Goal: Task Accomplishment & Management: Manage account settings

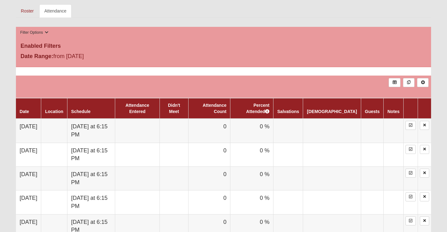
scroll to position [238, 0]
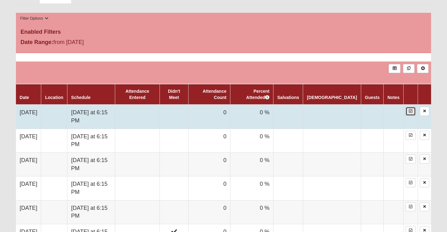
click at [412, 112] on icon at bounding box center [410, 111] width 3 height 4
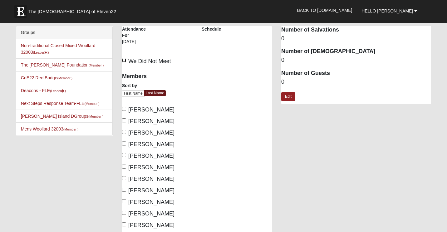
click at [125, 60] on input "We Did Not Meet" at bounding box center [124, 60] width 4 height 4
checkbox input "true"
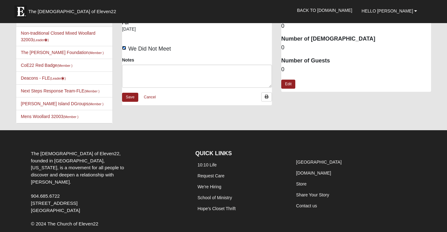
scroll to position [8, 0]
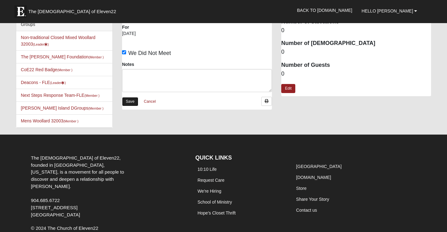
click at [129, 102] on link "Save" at bounding box center [130, 101] width 16 height 9
